Goal: Feedback & Contribution: Contribute content

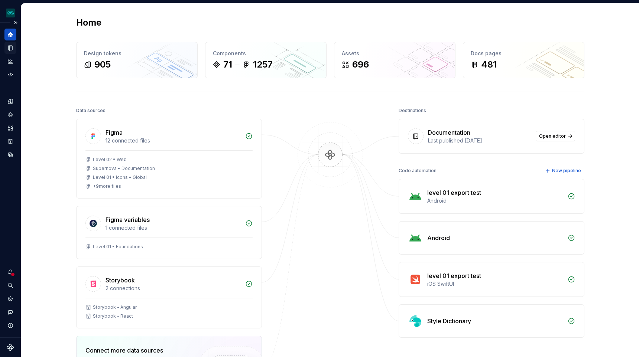
click at [9, 49] on icon "Documentation" at bounding box center [10, 48] width 7 height 7
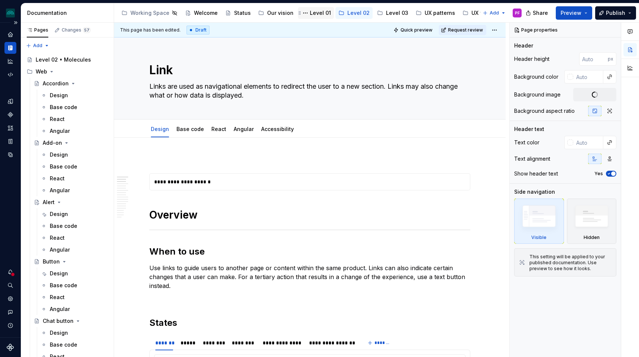
click at [320, 14] on div "Level 01" at bounding box center [320, 12] width 21 height 7
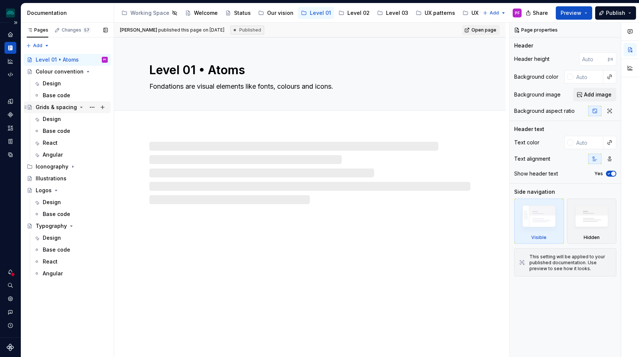
click at [58, 107] on div "Grids & spacing" at bounding box center [56, 107] width 41 height 7
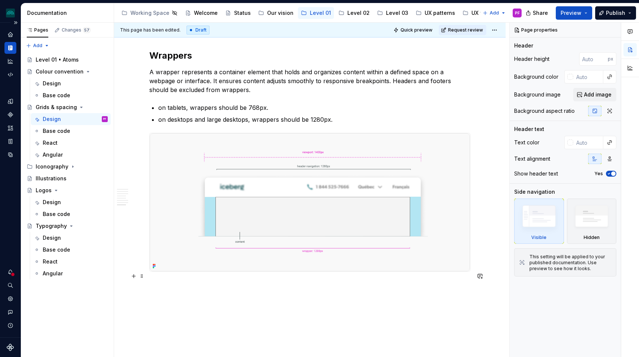
scroll to position [2254, 0]
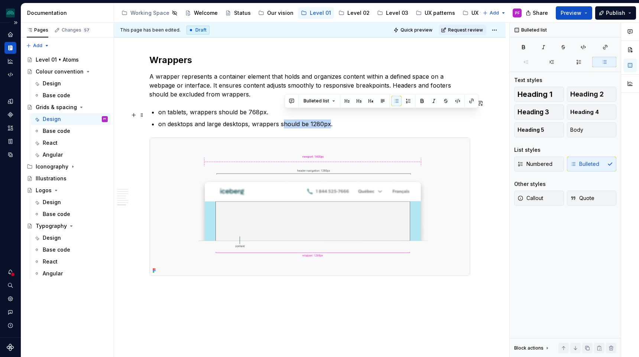
drag, startPoint x: 284, startPoint y: 116, endPoint x: 329, endPoint y: 115, distance: 45.7
click at [329, 120] on p "on desktops and large desktops, wrappers should be 1280px." at bounding box center [314, 124] width 312 height 9
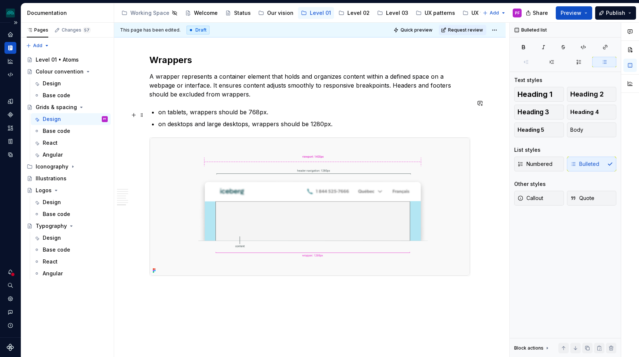
click at [339, 120] on p "on desktops and large desktops, wrappers should be 1280px." at bounding box center [314, 124] width 312 height 9
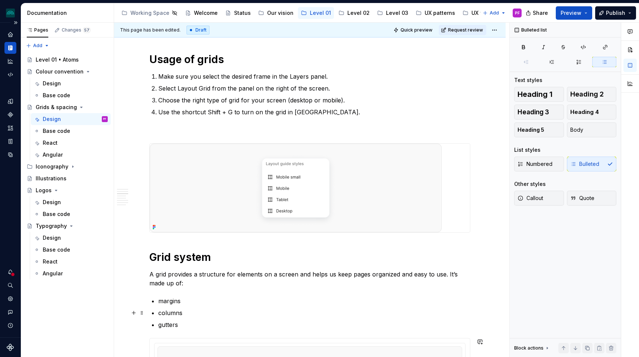
scroll to position [0, 0]
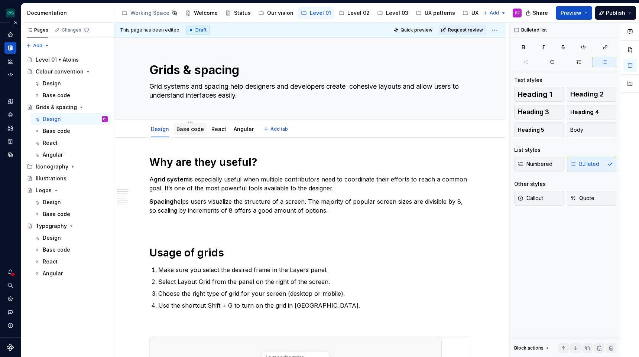
click at [201, 128] on link "Base code" at bounding box center [189, 129] width 27 height 6
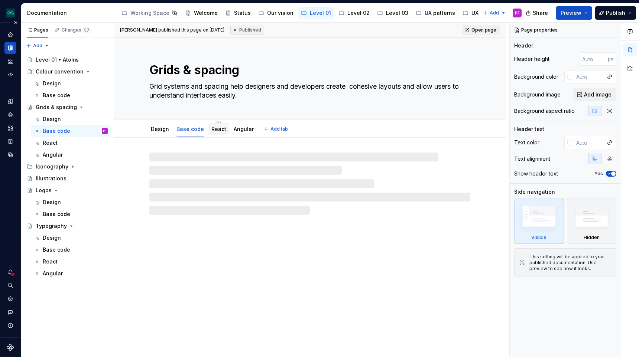
click at [221, 131] on link "React" at bounding box center [218, 129] width 15 height 6
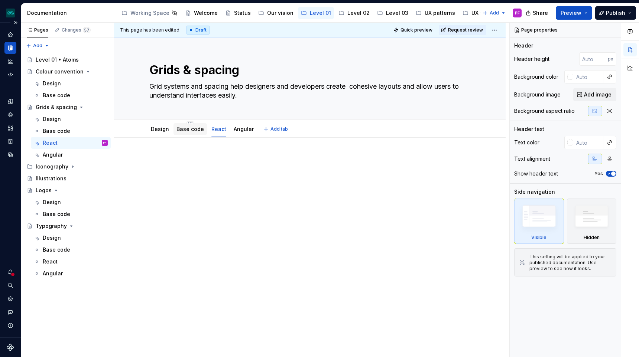
click at [187, 131] on link "Base code" at bounding box center [189, 129] width 27 height 6
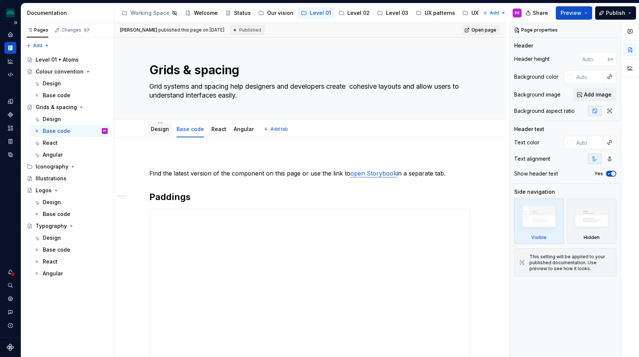
click at [168, 132] on link "Design" at bounding box center [160, 129] width 18 height 6
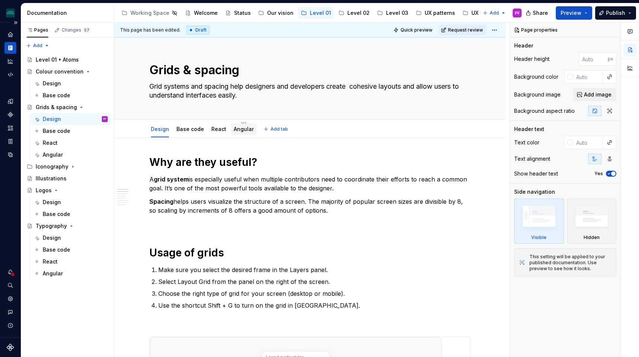
click at [245, 132] on link "Angular" at bounding box center [244, 129] width 20 height 6
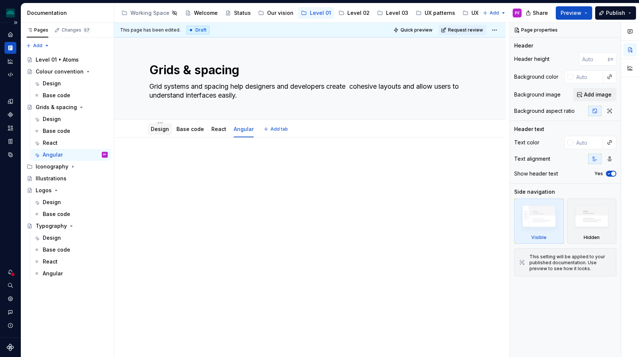
click at [162, 134] on div "Design" at bounding box center [160, 129] width 24 height 12
click at [162, 130] on link "Design" at bounding box center [160, 129] width 18 height 6
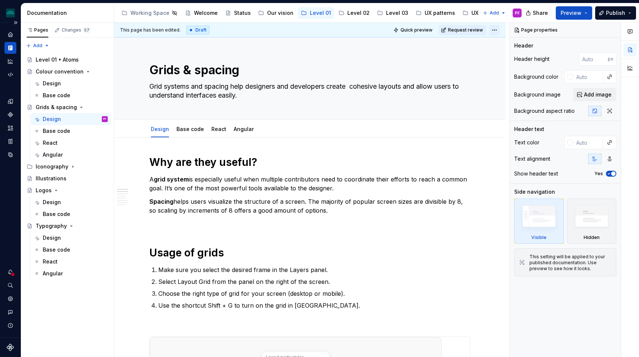
click at [497, 29] on html "iceberg PF Design system data Documentation Accessibility guide for tree Page t…" at bounding box center [319, 178] width 639 height 357
click at [481, 31] on html "iceberg PF Design system data Documentation Accessibility guide for tree Page t…" at bounding box center [319, 178] width 639 height 357
click at [483, 30] on span "Request review" at bounding box center [465, 30] width 35 height 6
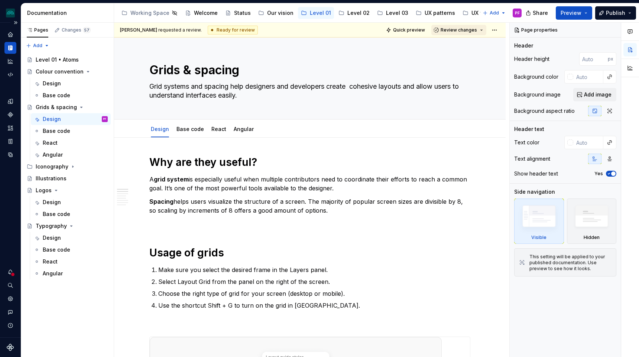
click at [483, 29] on button "Review changes" at bounding box center [458, 30] width 55 height 10
click at [496, 30] on html "iceberg PF Design system data Documentation Accessibility guide for tree Page t…" at bounding box center [319, 178] width 639 height 357
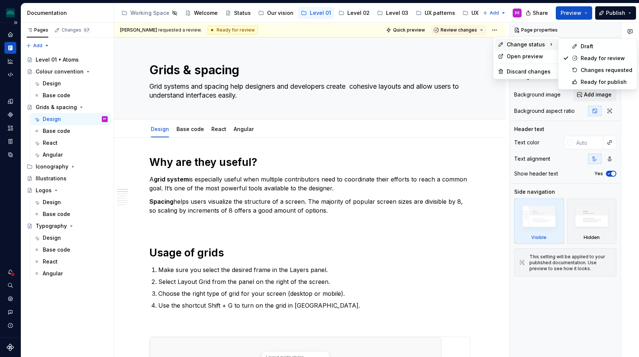
click at [508, 42] on span "Change status" at bounding box center [526, 44] width 38 height 7
click at [582, 77] on div "Ready for publish" at bounding box center [597, 82] width 75 height 12
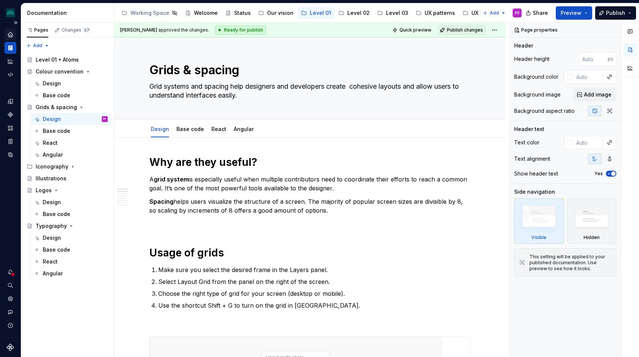
click at [5, 31] on div "Home" at bounding box center [10, 35] width 12 height 12
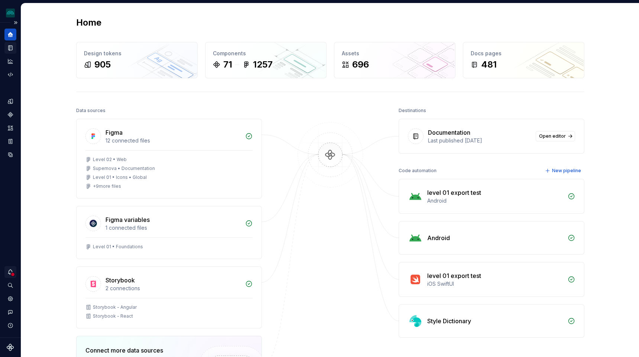
click at [10, 268] on div "Notifications" at bounding box center [10, 272] width 12 height 12
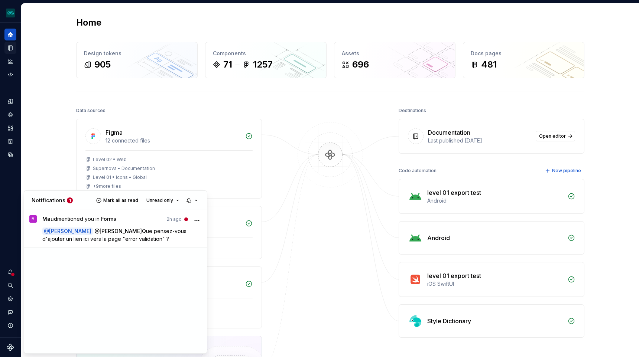
click at [44, 191] on div "Notifications 1 Mark all as read Unread only" at bounding box center [115, 200] width 183 height 19
click at [10, 99] on html "iceberg PF Design system data Home Design tokens 905 Components 71 1257 Assets …" at bounding box center [319, 178] width 639 height 357
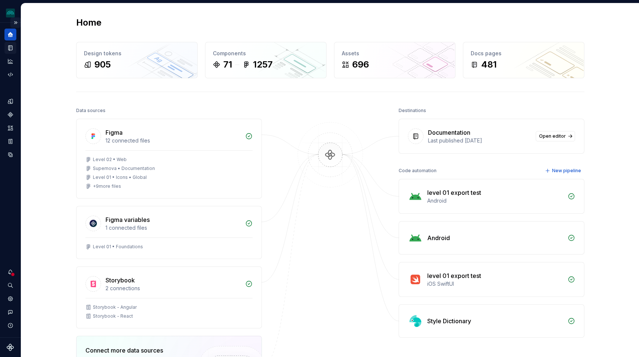
click at [15, 23] on button "Expand sidebar" at bounding box center [15, 22] width 10 height 10
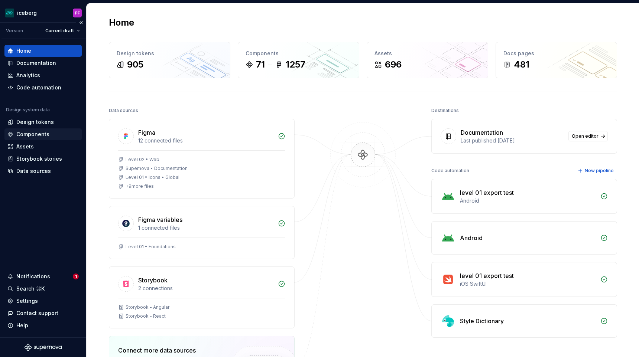
click at [24, 135] on div "Components" at bounding box center [32, 134] width 33 height 7
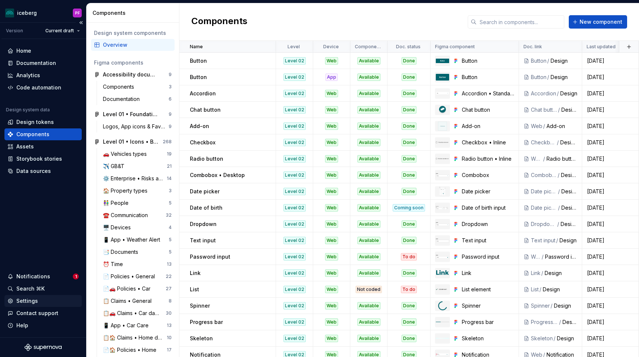
click at [10, 298] on icon at bounding box center [10, 301] width 6 height 6
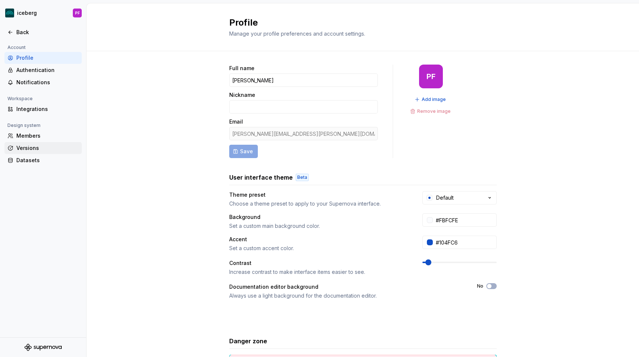
click at [43, 146] on div "Versions" at bounding box center [47, 147] width 62 height 7
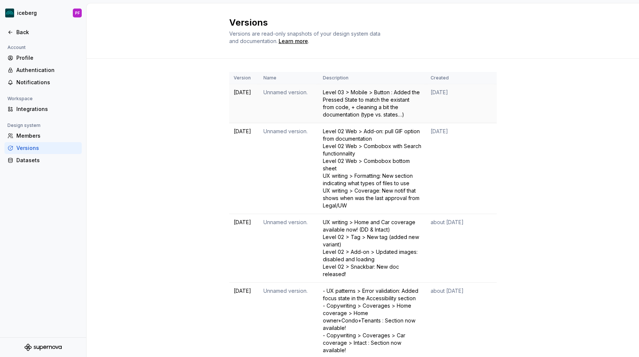
click at [470, 105] on td "[DATE]" at bounding box center [461, 103] width 71 height 39
click at [11, 36] on div "Back" at bounding box center [42, 32] width 77 height 12
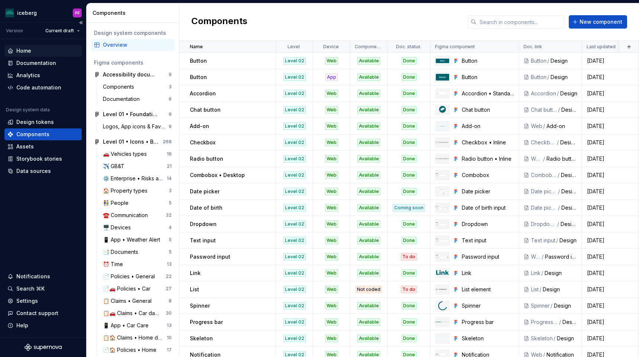
click at [25, 49] on div "Home" at bounding box center [23, 50] width 15 height 7
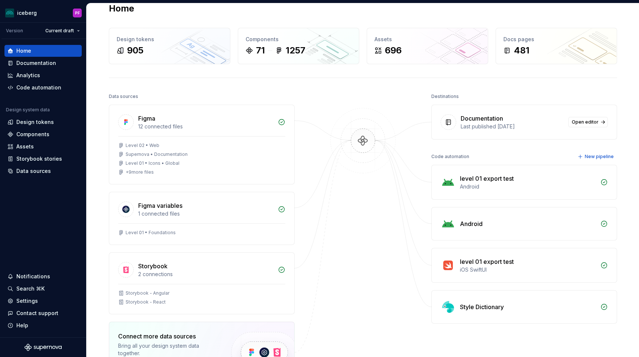
scroll to position [19, 0]
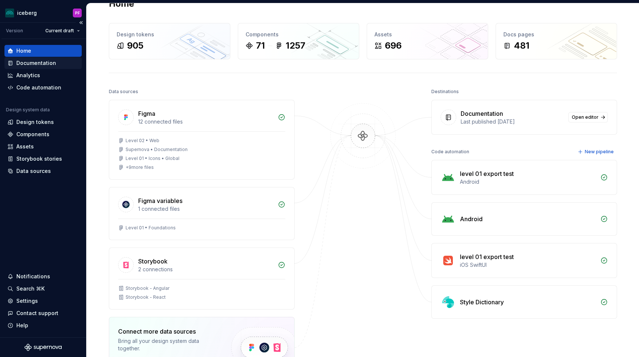
click at [39, 66] on div "Documentation" at bounding box center [36, 62] width 40 height 7
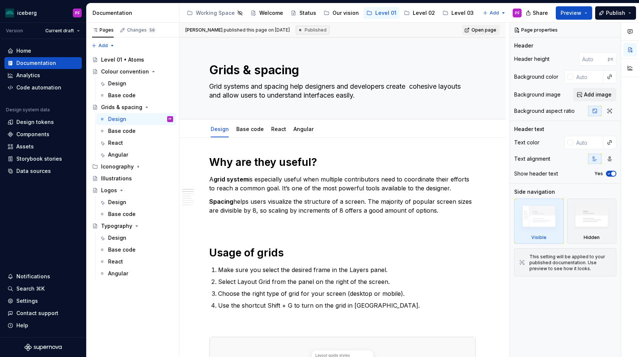
type textarea "*"
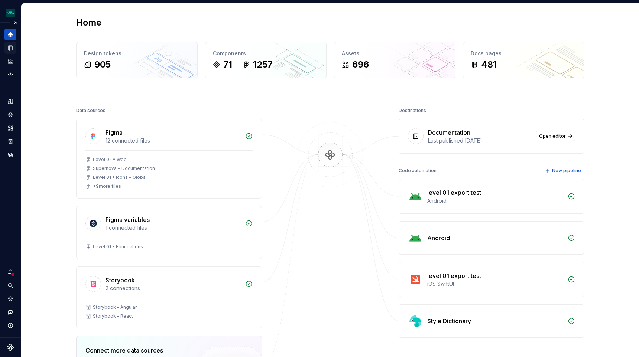
click at [11, 51] on div "Documentation" at bounding box center [10, 48] width 12 height 12
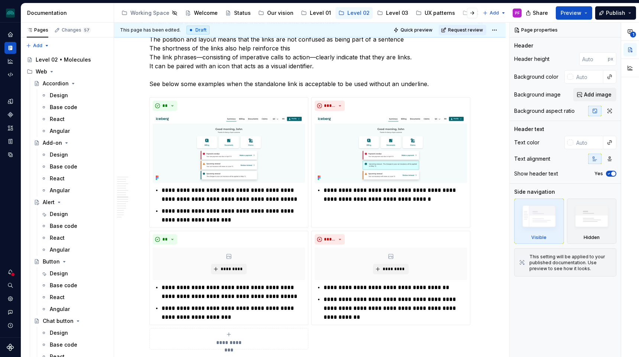
scroll to position [1201, 0]
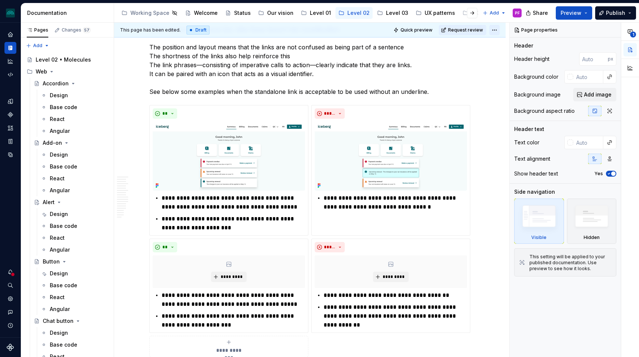
click at [498, 27] on html "iceberg PF Design system data Documentation Accessibility guide for tree Page t…" at bounding box center [319, 178] width 639 height 357
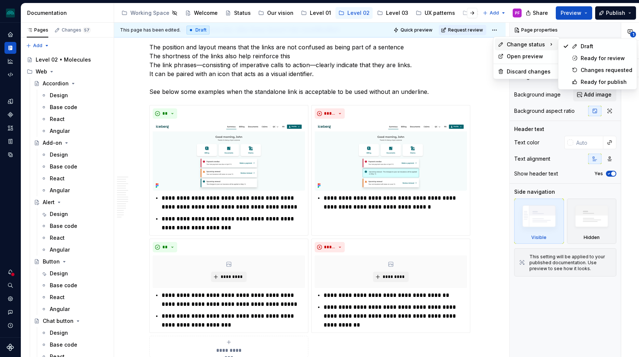
click at [513, 46] on span "Change status" at bounding box center [526, 44] width 38 height 7
click at [632, 14] on html "iceberg PF Design system data Documentation Accessibility guide for tree Page t…" at bounding box center [319, 178] width 639 height 357
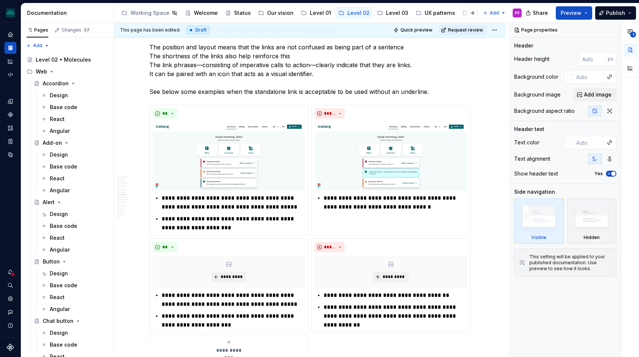
scroll to position [1041, 0]
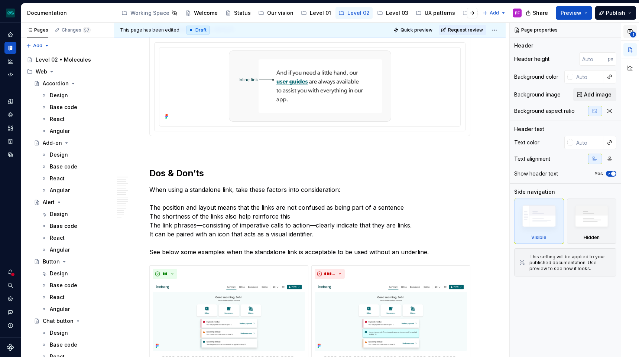
click at [635, 31] on button "1" at bounding box center [629, 31] width 13 height 13
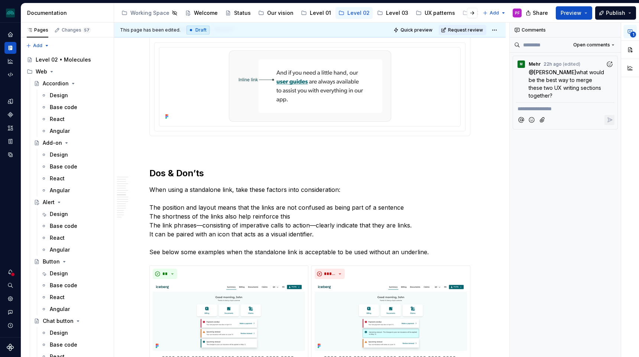
click at [629, 30] on icon "button" at bounding box center [630, 32] width 6 height 6
click at [4, 271] on div "Notifications" at bounding box center [10, 272] width 12 height 12
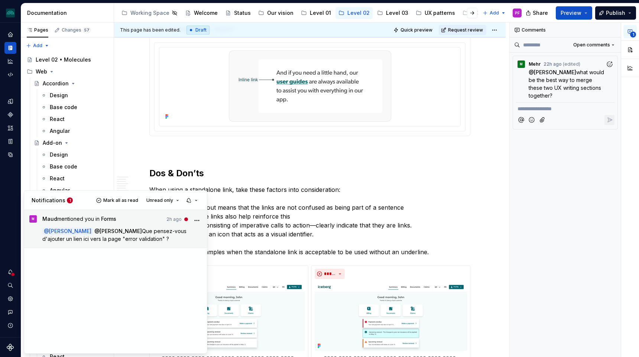
click at [111, 229] on span "[PERSON_NAME]" at bounding box center [121, 231] width 42 height 6
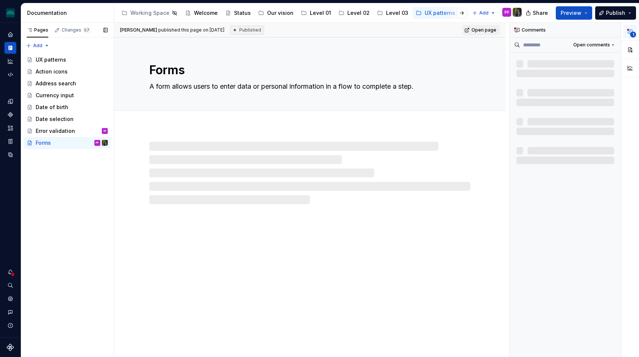
type textarea "*"
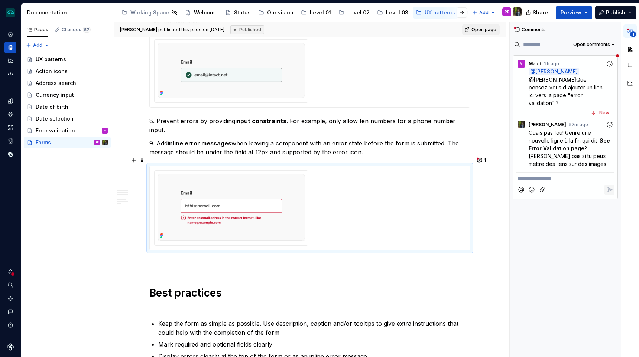
scroll to position [988, 0]
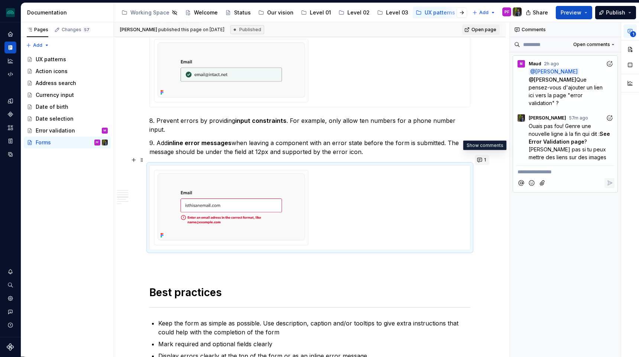
click at [484, 158] on button "1" at bounding box center [482, 160] width 14 height 10
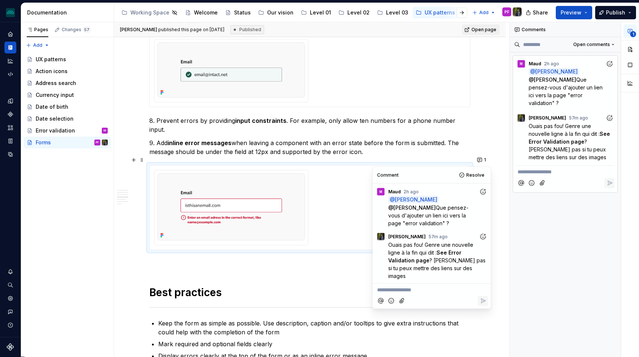
click at [484, 233] on icon "Add reaction" at bounding box center [482, 236] width 7 height 7
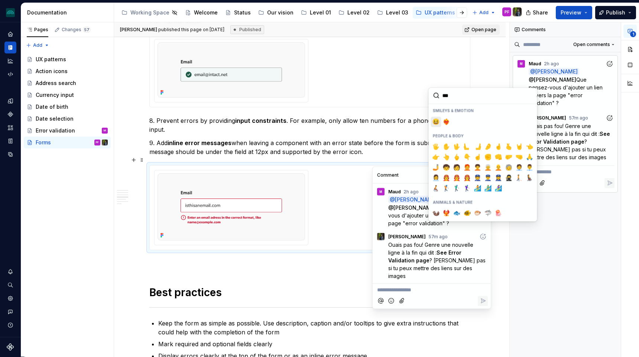
type input "****"
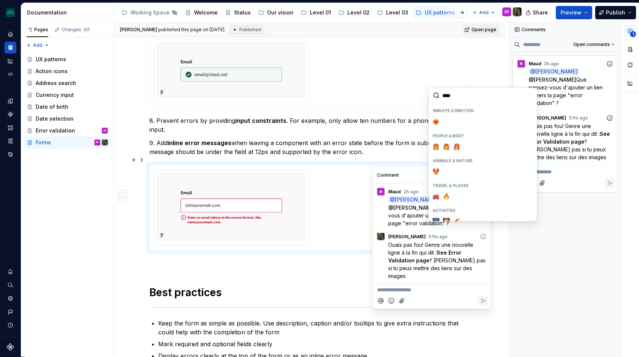
scroll to position [33, 0]
click at [449, 166] on span "🔥" at bounding box center [446, 164] width 6 height 7
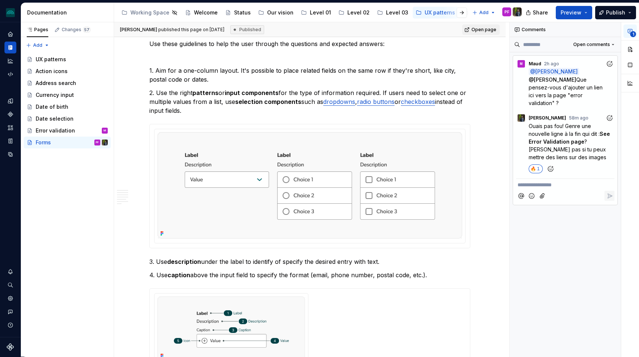
scroll to position [0, 0]
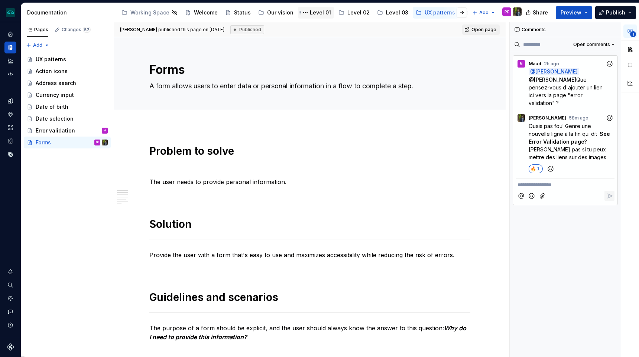
click at [310, 9] on div "Level 01" at bounding box center [320, 12] width 21 height 7
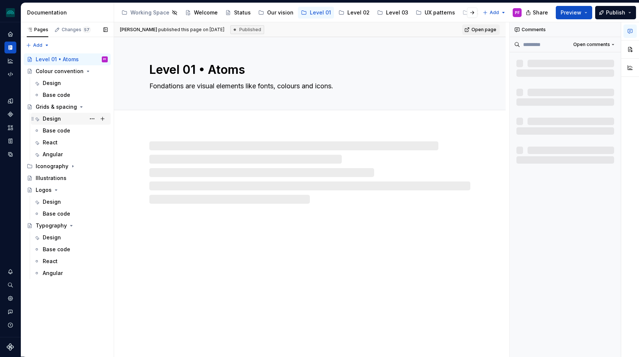
click at [59, 117] on div "Design" at bounding box center [52, 118] width 18 height 7
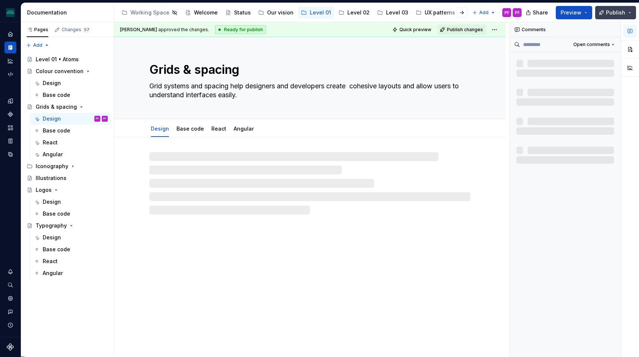
click at [617, 15] on span "Publish" at bounding box center [615, 12] width 19 height 7
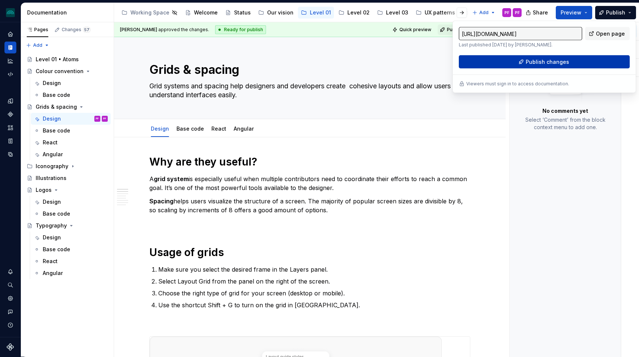
click at [564, 65] on span "Publish changes" at bounding box center [547, 61] width 43 height 7
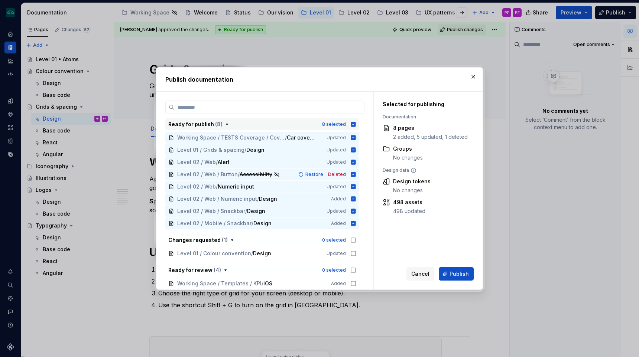
click at [356, 125] on icon "button" at bounding box center [353, 124] width 5 height 5
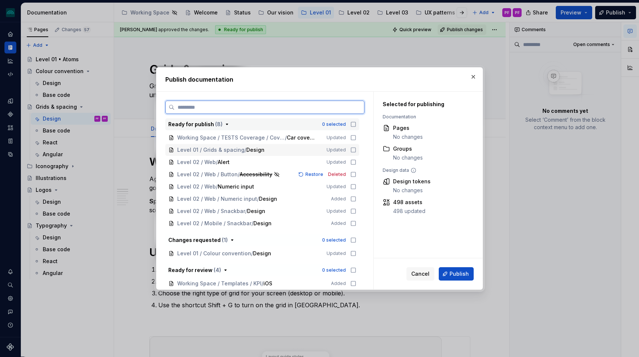
click at [355, 150] on icon at bounding box center [353, 150] width 6 height 6
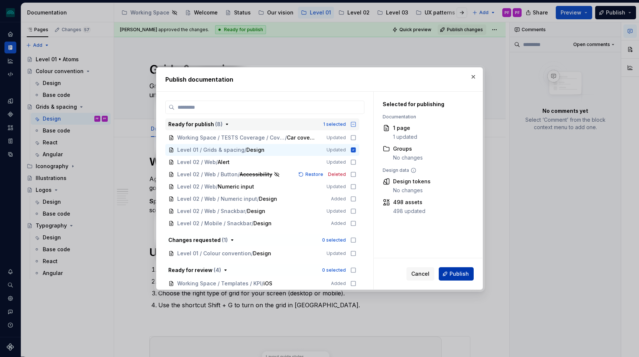
click at [454, 271] on span "Publish" at bounding box center [458, 273] width 19 height 7
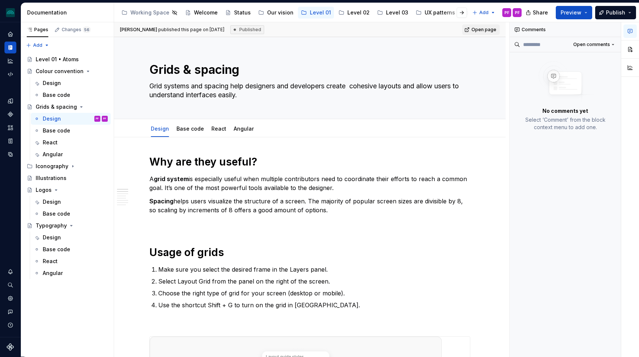
type textarea "*"
